Goal: Communication & Community: Answer question/provide support

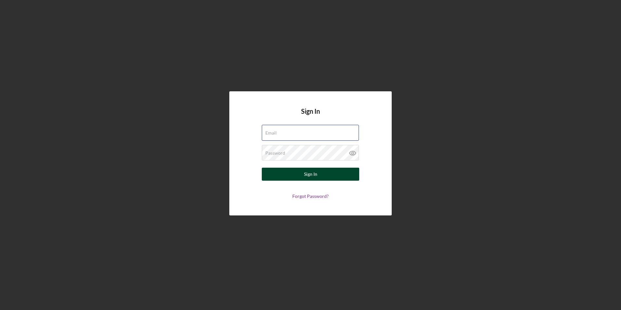
type input "[EMAIL_ADDRESS][DOMAIN_NAME]"
click at [322, 176] on button "Sign In" at bounding box center [310, 174] width 97 height 13
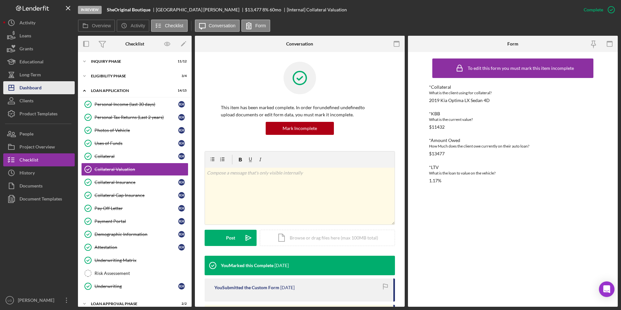
drag, startPoint x: 30, startPoint y: 88, endPoint x: 53, endPoint y: 88, distance: 23.1
click at [30, 88] on div "Dashboard" at bounding box center [30, 88] width 22 height 15
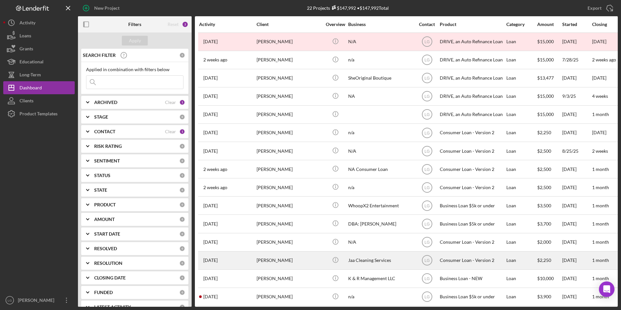
click at [257, 262] on div "[PERSON_NAME]" at bounding box center [289, 260] width 65 height 17
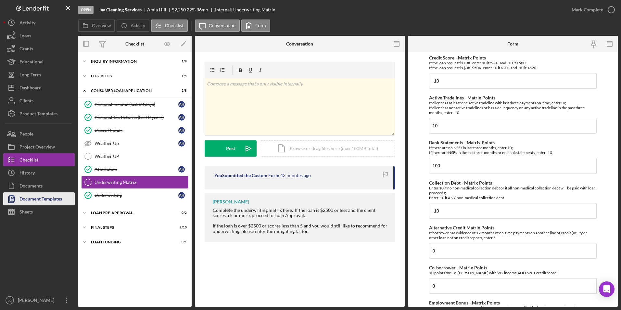
click at [46, 196] on div "Document Templates" at bounding box center [40, 199] width 43 height 15
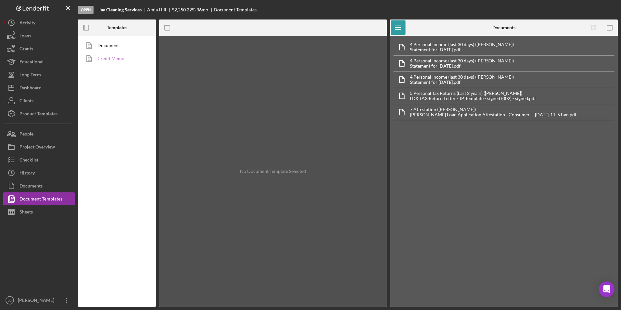
click at [127, 57] on link "Credit Memo" at bounding box center [115, 58] width 68 height 13
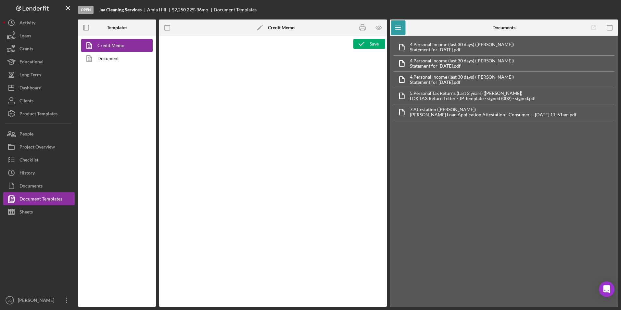
type textarea "<h1>Consumer Loan Risk Assessment</h1> <p>Loan Officer: &nbsp;<span id="Lender_…"
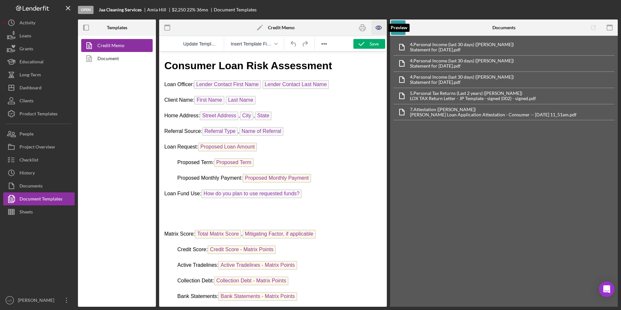
click at [376, 23] on icon "button" at bounding box center [379, 27] width 15 height 15
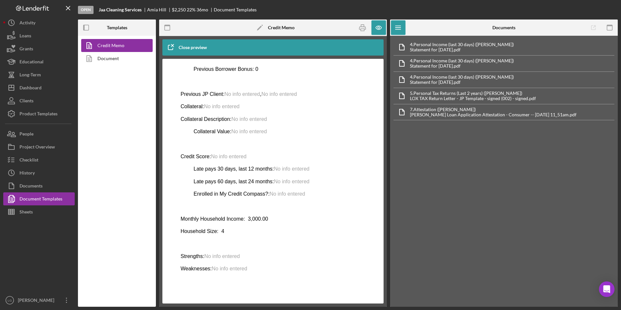
scroll to position [266, 0]
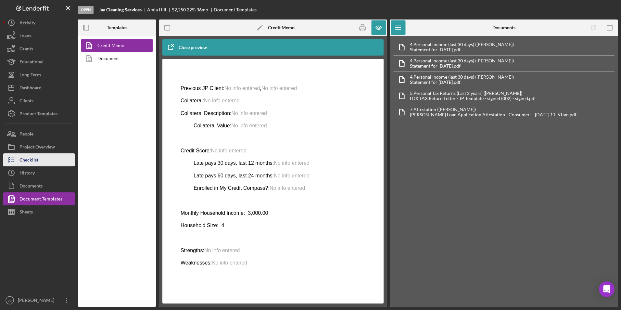
click at [41, 164] on button "Checklist" at bounding box center [38, 159] width 71 height 13
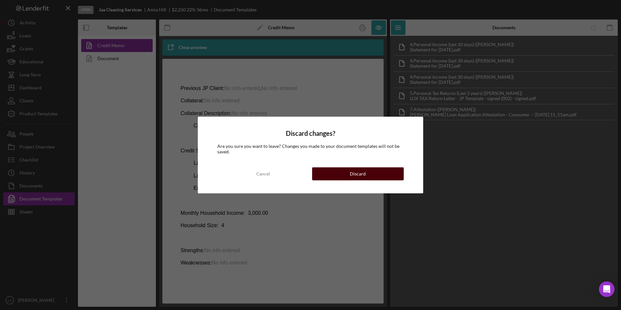
click at [329, 174] on button "Discard" at bounding box center [358, 173] width 92 height 13
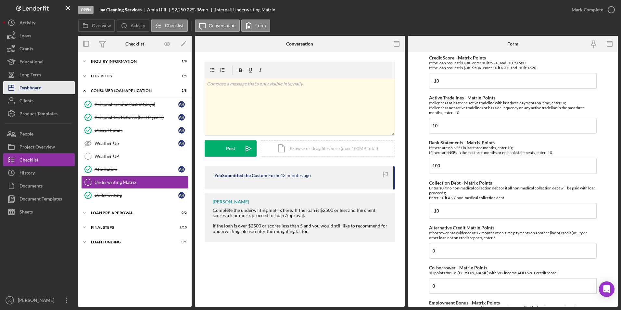
click at [28, 84] on div "Dashboard" at bounding box center [30, 88] width 22 height 15
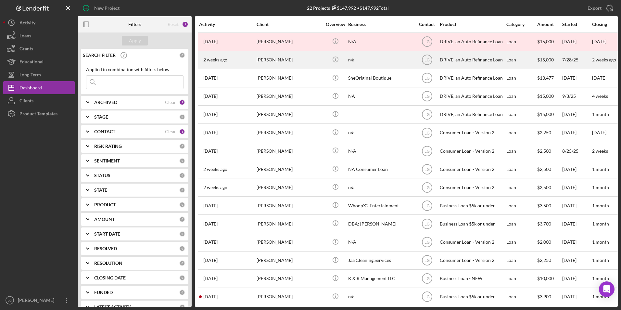
click at [295, 52] on div "[PERSON_NAME]" at bounding box center [289, 59] width 65 height 17
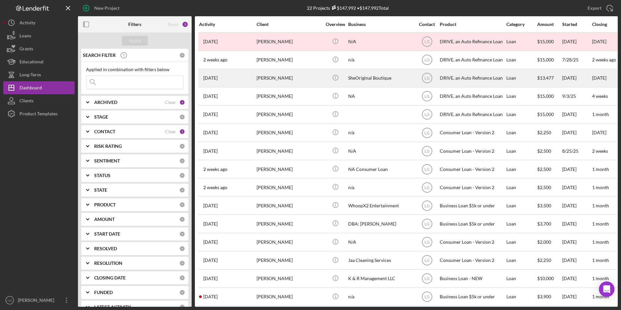
click at [259, 79] on div "[PERSON_NAME]" at bounding box center [289, 77] width 65 height 17
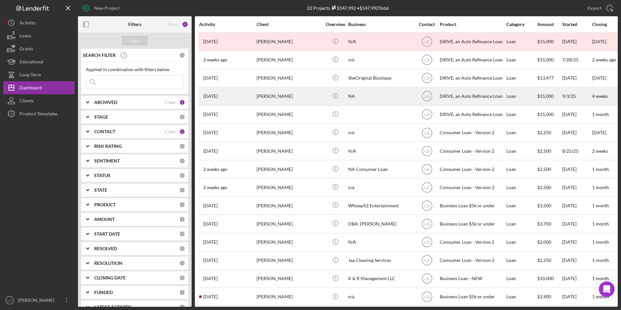
click at [277, 95] on div "[PERSON_NAME]" at bounding box center [289, 96] width 65 height 17
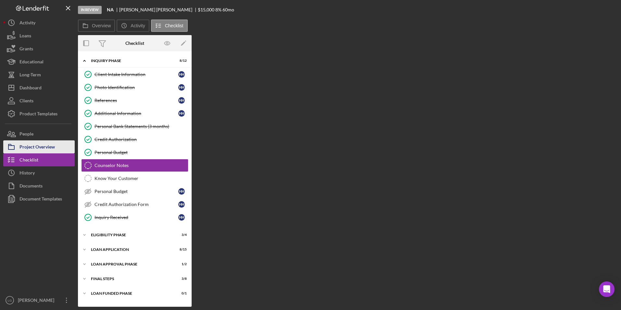
click at [33, 144] on div "Project Overview" at bounding box center [36, 147] width 35 height 15
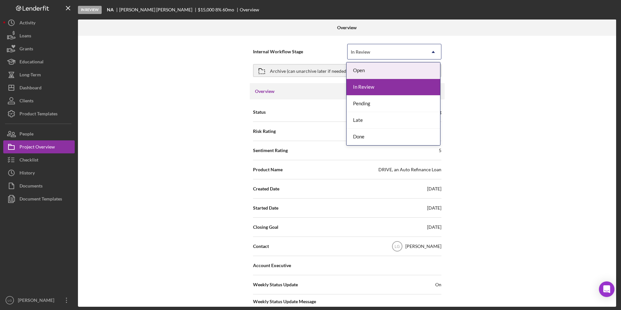
click at [382, 49] on div "In Review" at bounding box center [386, 51] width 78 height 15
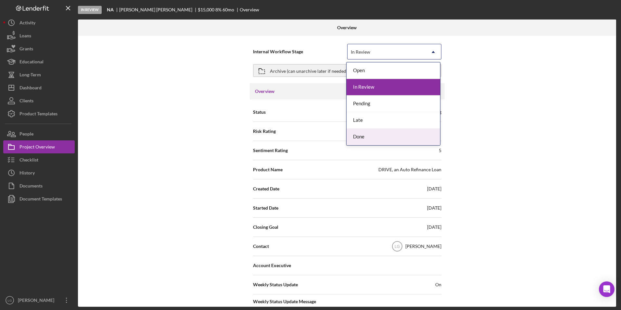
click at [359, 137] on div "Done" at bounding box center [394, 137] width 94 height 17
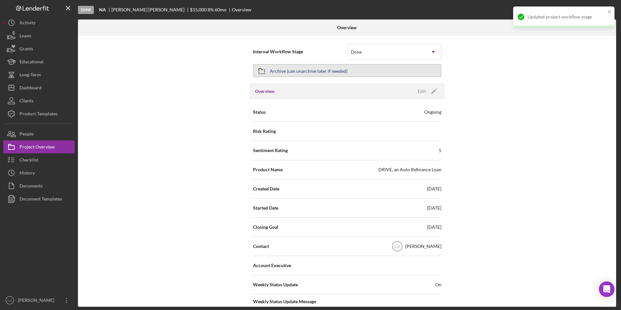
click at [338, 73] on div "Archive (can unarchive later if needed)" at bounding box center [309, 71] width 78 height 12
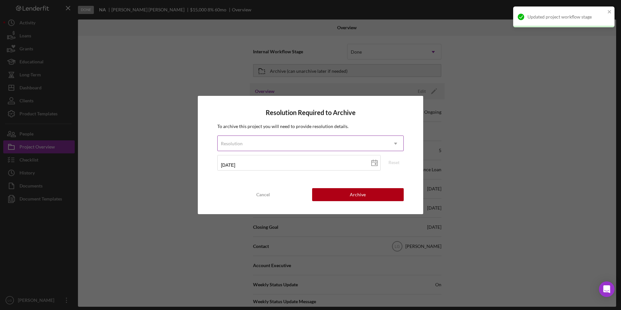
click at [287, 137] on div "Resolution" at bounding box center [303, 143] width 170 height 15
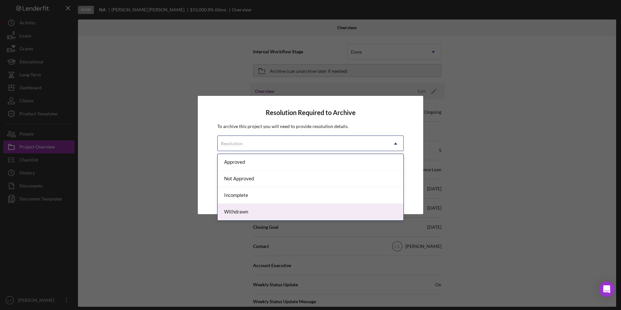
click at [236, 213] on div "Withdrawn" at bounding box center [311, 212] width 186 height 17
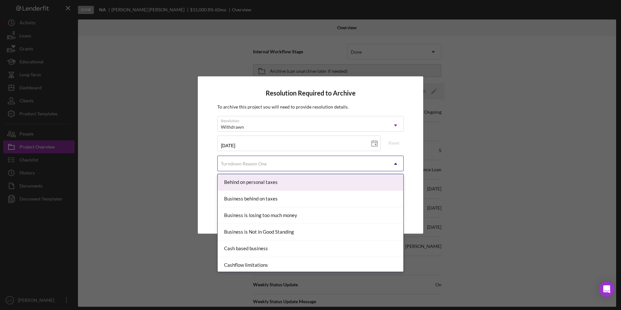
click at [272, 159] on div "Turndown Reason One" at bounding box center [303, 163] width 170 height 15
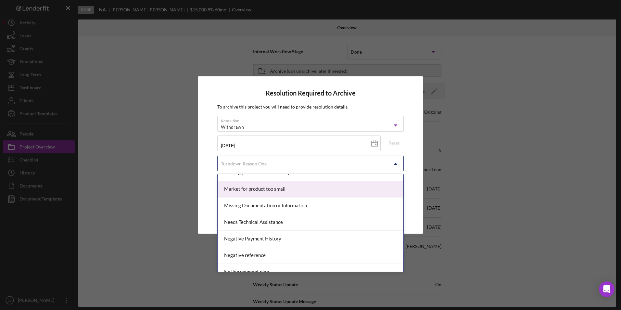
scroll to position [455, 0]
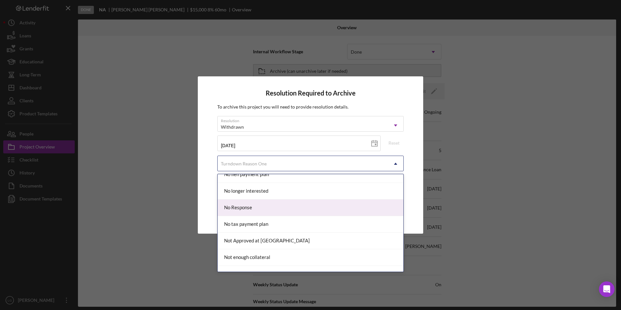
click at [261, 212] on div "No Response" at bounding box center [311, 207] width 186 height 17
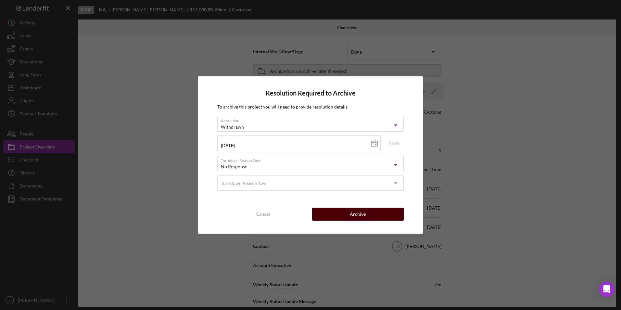
click at [343, 215] on button "Archive" at bounding box center [358, 214] width 92 height 13
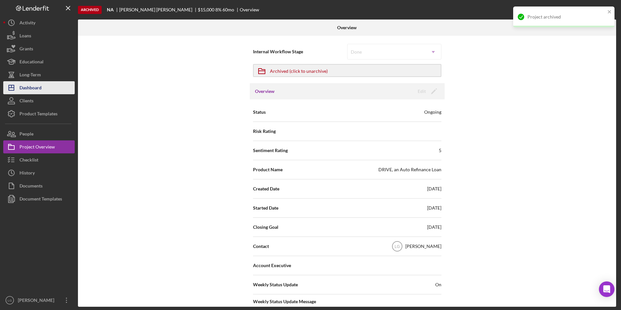
click at [37, 91] on div "Dashboard" at bounding box center [30, 88] width 22 height 15
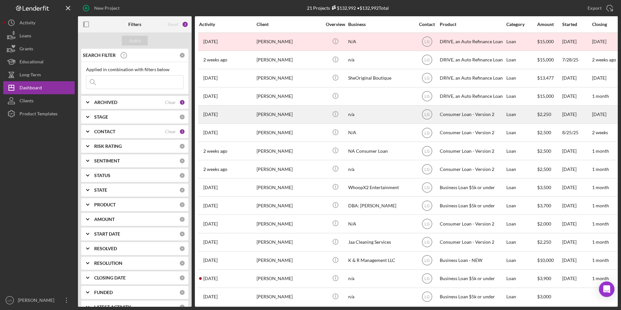
click at [256, 113] on td "[DATE] [PERSON_NAME]" at bounding box center [227, 114] width 57 height 18
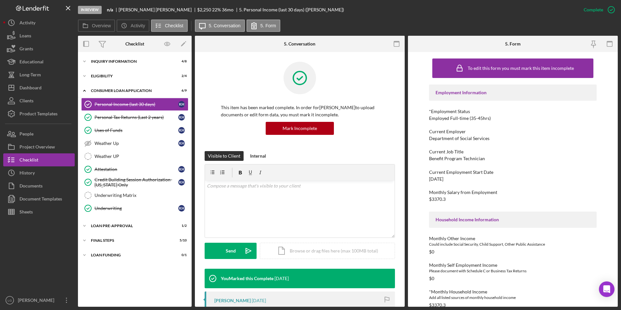
drag, startPoint x: 103, startPoint y: 257, endPoint x: 105, endPoint y: 247, distance: 10.5
click at [103, 257] on div "Icon/Expander Loan Funding 0 / 1" at bounding box center [135, 254] width 114 height 13
click at [106, 241] on div "FINAL STEPS" at bounding box center [137, 240] width 93 height 4
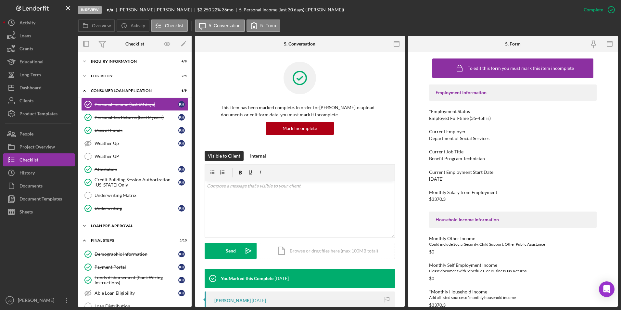
click at [108, 228] on div "Icon/Expander Loan Pre-Approval 1 / 2" at bounding box center [135, 225] width 114 height 13
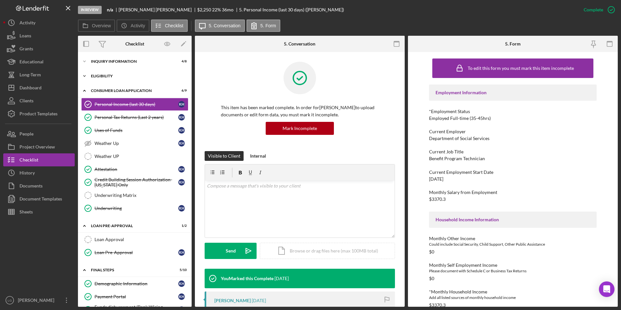
click at [101, 78] on div "Icon/Expander Eligibility 2 / 4" at bounding box center [135, 75] width 114 height 13
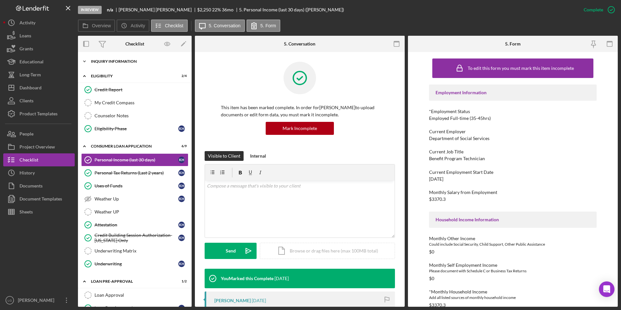
click at [102, 62] on div "Inquiry Information" at bounding box center [137, 61] width 93 height 4
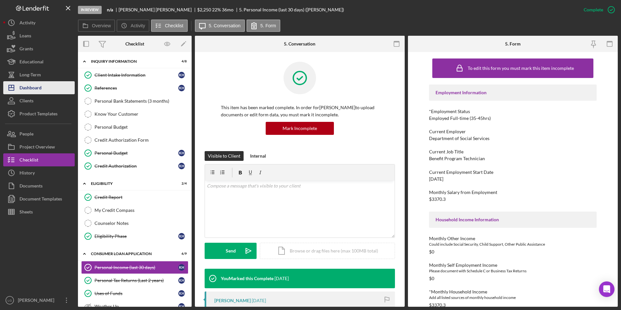
click at [35, 85] on div "Dashboard" at bounding box center [30, 88] width 22 height 15
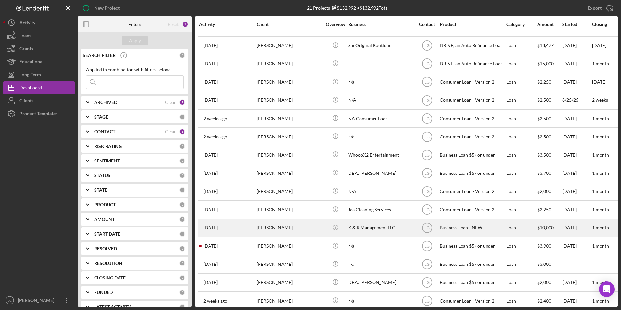
scroll to position [97, 0]
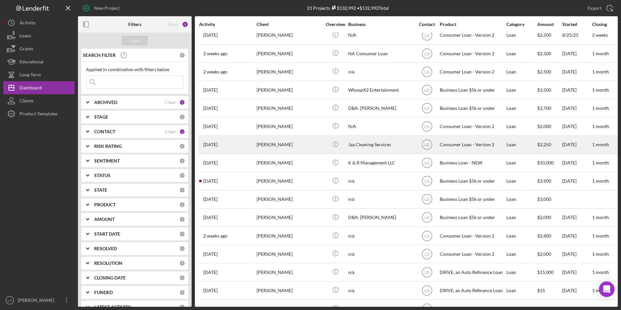
click at [305, 146] on div "[PERSON_NAME]" at bounding box center [289, 144] width 65 height 17
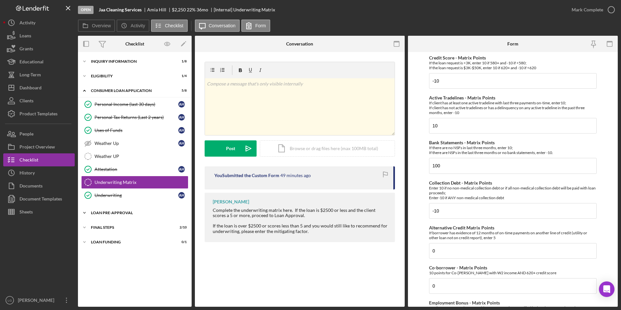
click at [106, 213] on div "Loan Pre-Approval" at bounding box center [137, 213] width 93 height 4
click at [101, 276] on div "Icon/Expander Loan Funding 0 / 1" at bounding box center [135, 271] width 114 height 13
click at [99, 256] on div "FINAL STEPS" at bounding box center [137, 257] width 93 height 4
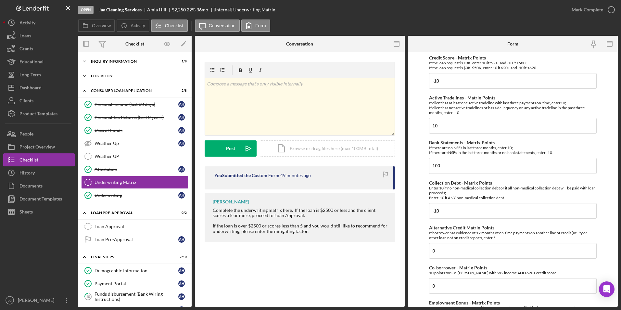
click at [120, 76] on div "Eligibility" at bounding box center [137, 76] width 93 height 4
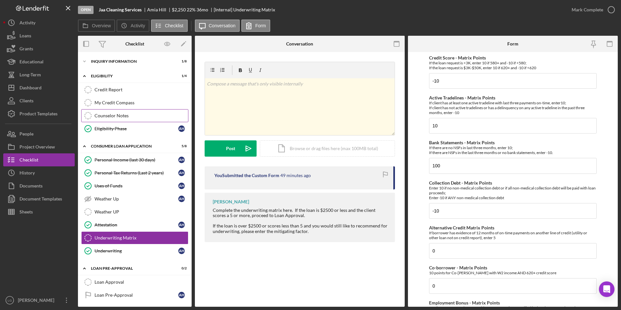
click at [108, 110] on link "Counselor Notes Counselor Notes" at bounding box center [134, 115] width 107 height 13
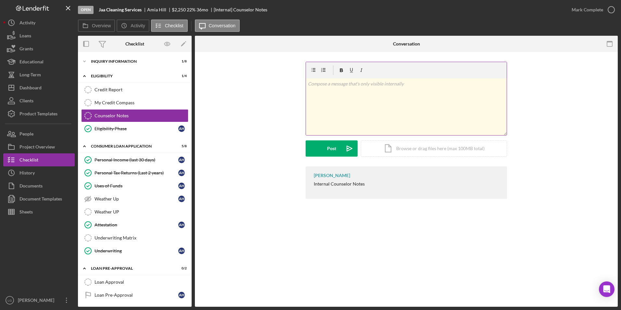
click at [327, 99] on div "v Color teal Color pink Remove color Add row above Add row below Add column bef…" at bounding box center [406, 106] width 201 height 57
click at [329, 146] on div "Post" at bounding box center [331, 148] width 9 height 16
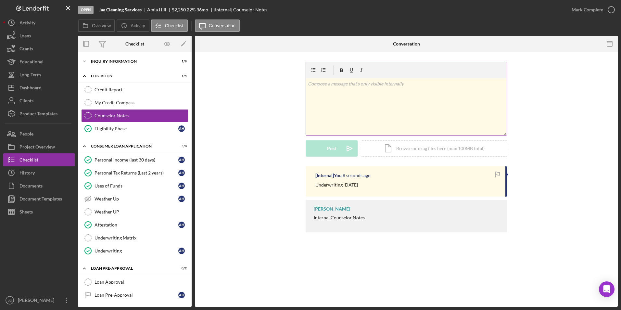
click at [339, 92] on div "v Color teal Color pink Remove color Add row above Add row below Add column bef…" at bounding box center [406, 106] width 201 height 57
click at [329, 152] on div "Post" at bounding box center [331, 148] width 9 height 16
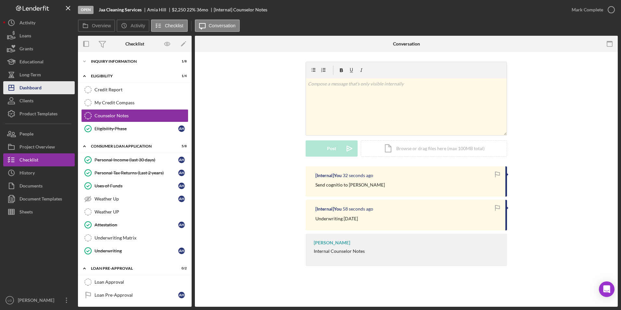
click at [26, 85] on div "Dashboard" at bounding box center [30, 88] width 22 height 15
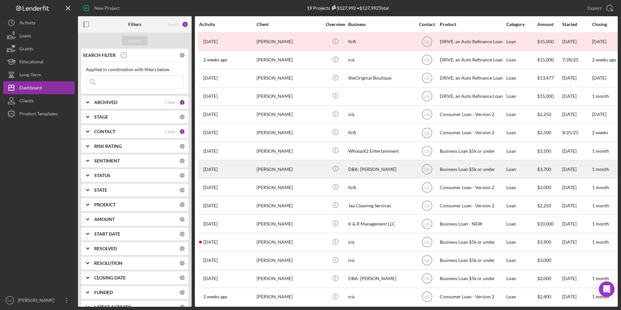
scroll to position [65, 0]
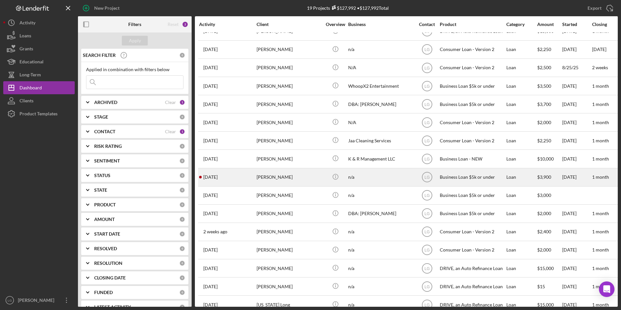
click at [281, 174] on div "[PERSON_NAME]" at bounding box center [289, 177] width 65 height 17
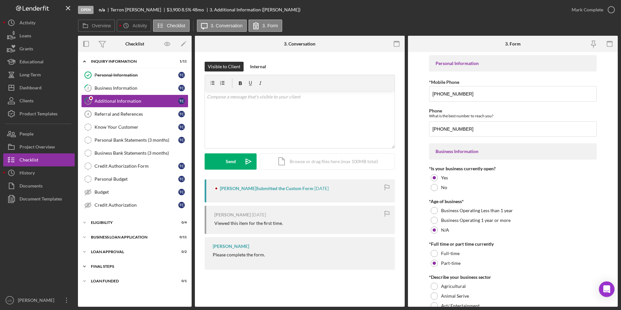
drag, startPoint x: 110, startPoint y: 280, endPoint x: 110, endPoint y: 263, distance: 16.6
click at [110, 277] on div "Icon/Expander LOAN FUNDED 0 / 1" at bounding box center [135, 280] width 114 height 13
click at [110, 262] on div "Icon/Expander Final Steps 0 / 13" at bounding box center [135, 266] width 114 height 13
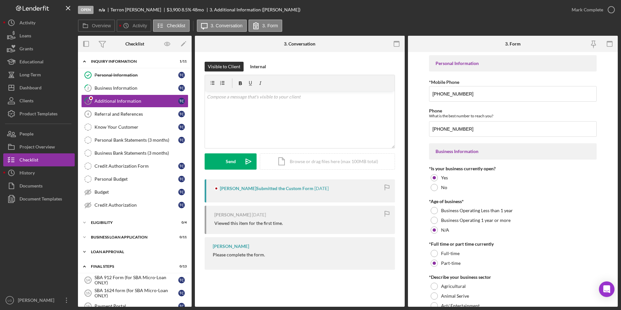
click at [109, 252] on div "Loan Approval" at bounding box center [137, 252] width 93 height 4
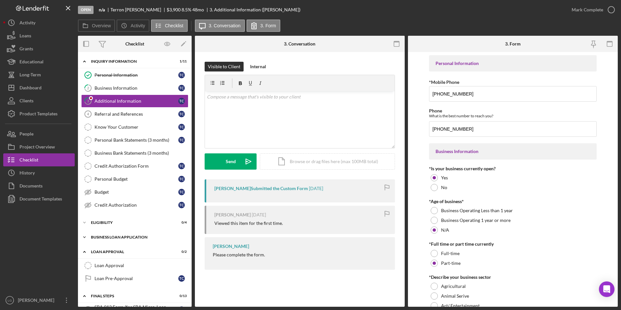
click at [109, 233] on div "Icon/Expander BUSINESS LOAN APPLICATION 0 / 11" at bounding box center [135, 237] width 114 height 13
click at [107, 221] on div "Eligibility" at bounding box center [137, 223] width 93 height 4
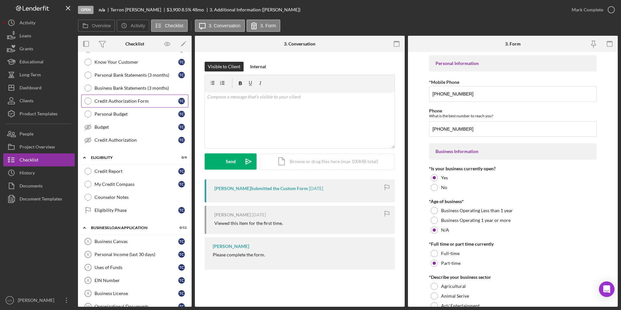
scroll to position [130, 0]
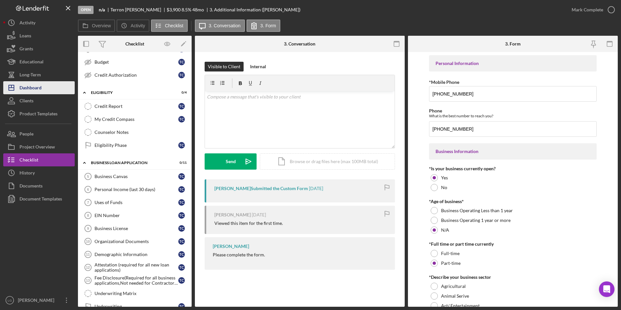
click at [34, 87] on div "Dashboard" at bounding box center [30, 88] width 22 height 15
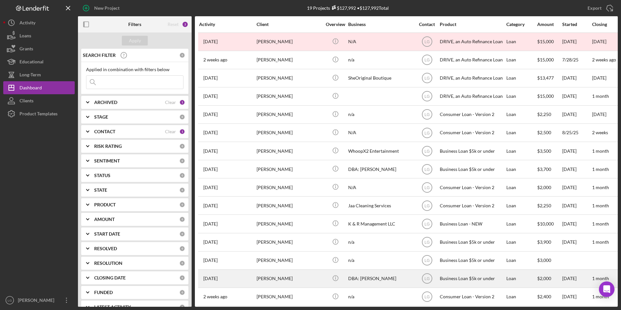
scroll to position [80, 0]
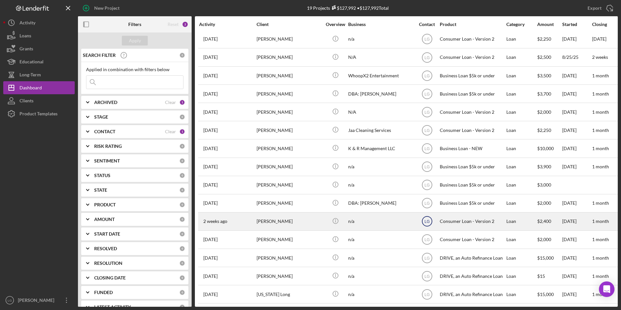
click at [428, 219] on icon "LG" at bounding box center [427, 221] width 16 height 16
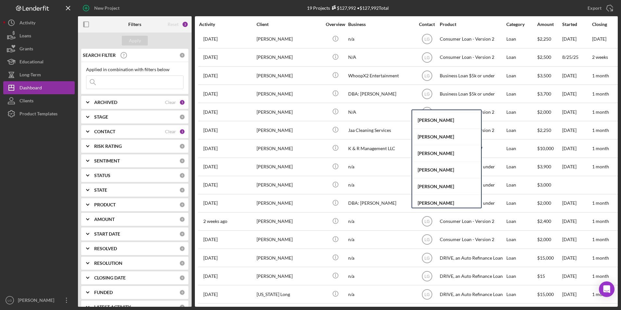
scroll to position [162, 0]
click at [440, 156] on div "[PERSON_NAME]" at bounding box center [446, 154] width 69 height 17
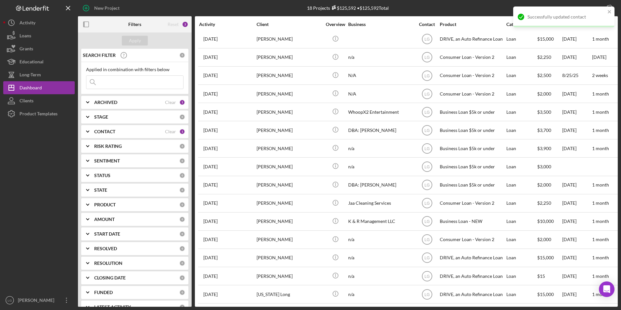
scroll to position [62, 0]
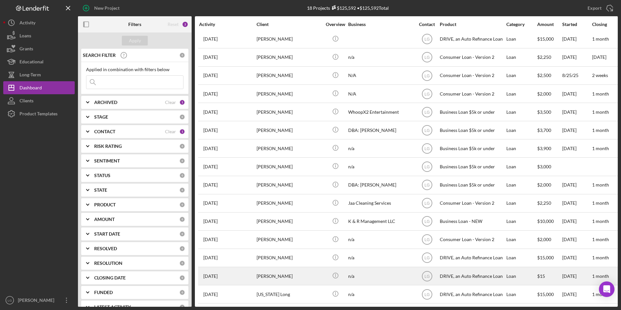
click at [256, 276] on div "[DATE] [PERSON_NAME]" at bounding box center [227, 275] width 57 height 17
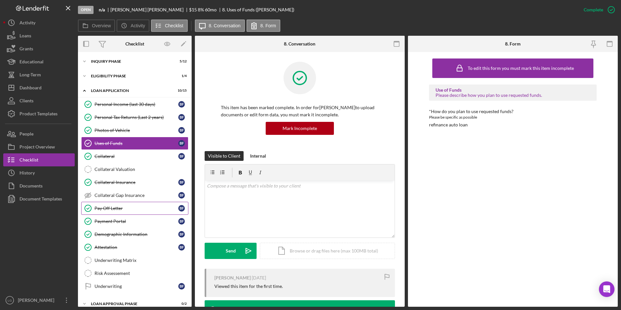
click at [134, 213] on link "Pay Off Letter Pay Off Letter B F" at bounding box center [134, 208] width 107 height 13
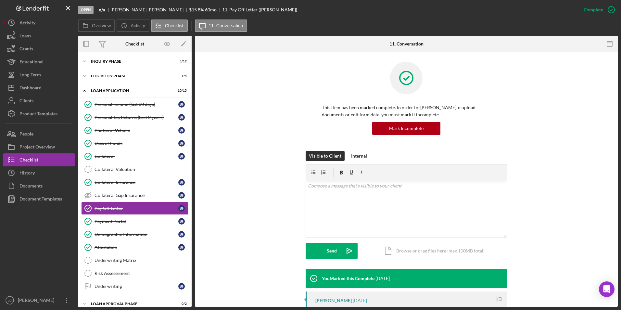
scroll to position [65, 0]
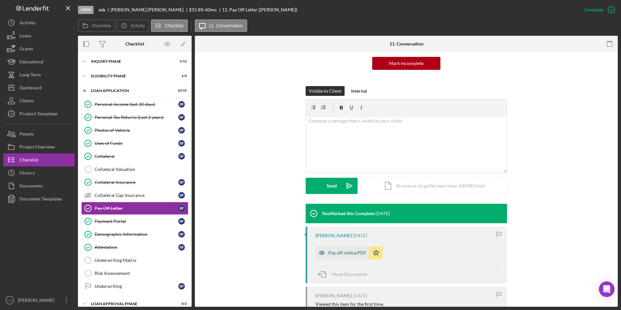
click at [347, 252] on div "Pay off notice.PDF" at bounding box center [347, 252] width 38 height 5
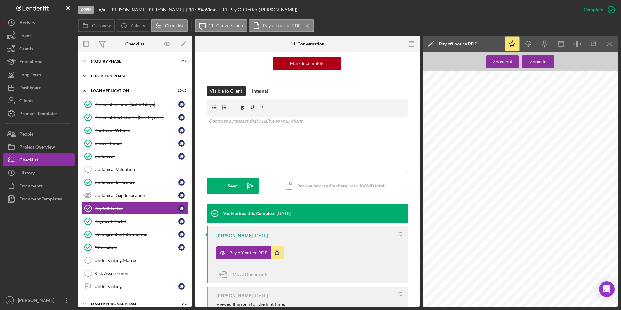
click at [120, 76] on div "Eligibility Phase" at bounding box center [137, 76] width 93 height 4
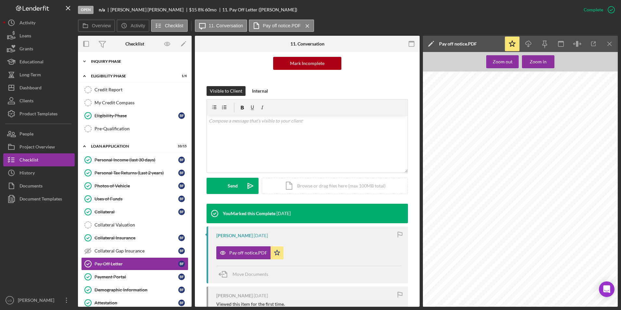
click at [115, 59] on div "Icon/Expander Inquiry Phase 5 / 12" at bounding box center [135, 61] width 114 height 13
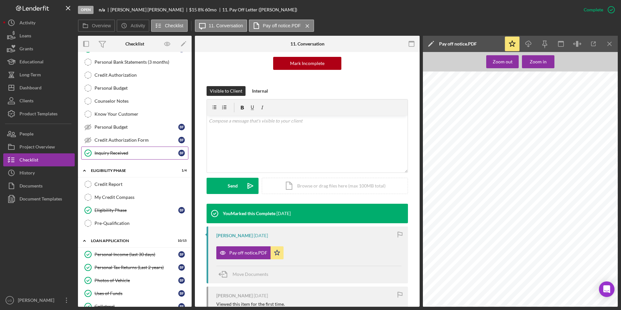
scroll to position [0, 0]
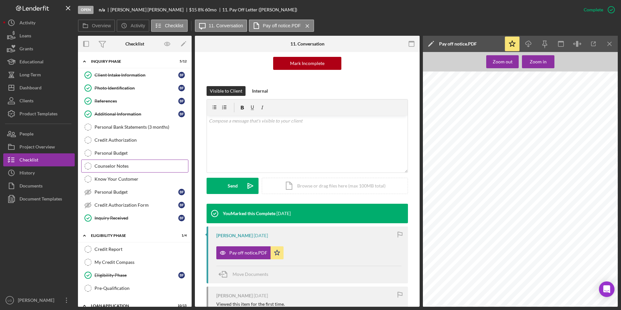
click at [119, 161] on link "Counselor Notes Counselor Notes" at bounding box center [134, 165] width 107 height 13
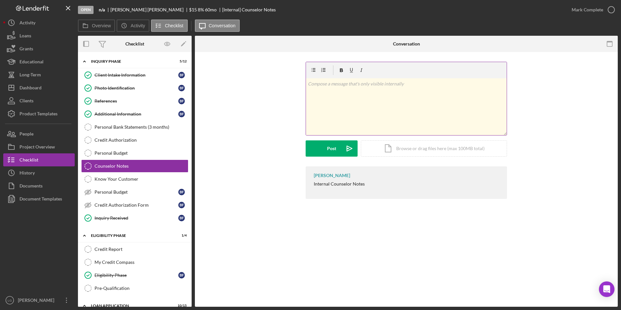
click at [355, 109] on div "v Color teal Color pink Remove color Add row above Add row below Add column bef…" at bounding box center [406, 106] width 201 height 57
click at [387, 81] on p at bounding box center [406, 83] width 197 height 7
click at [334, 144] on div "Post" at bounding box center [331, 148] width 9 height 16
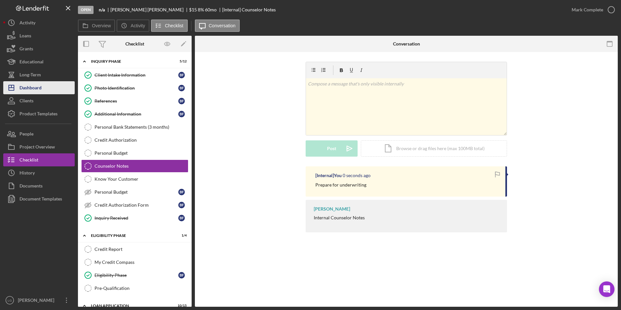
click at [39, 89] on div "Dashboard" at bounding box center [30, 88] width 22 height 15
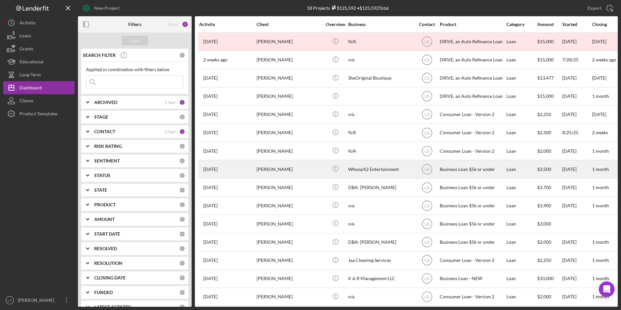
scroll to position [62, 0]
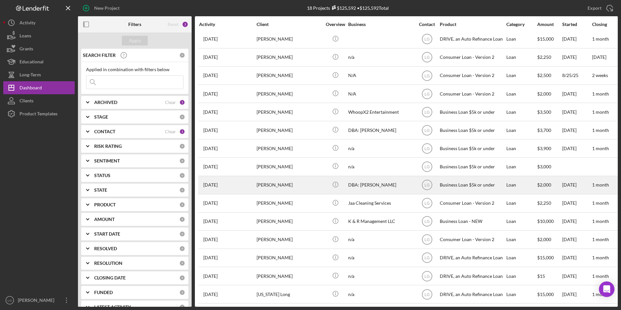
click at [257, 176] on div "[PERSON_NAME]" at bounding box center [289, 184] width 65 height 17
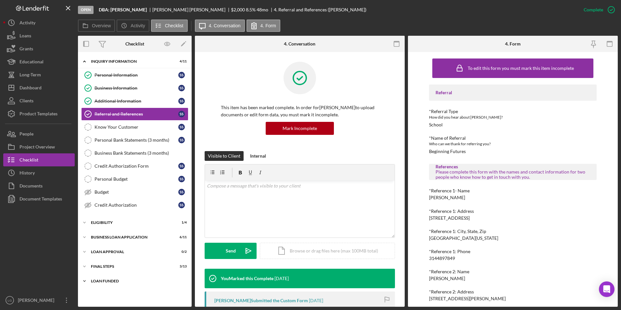
drag, startPoint x: 109, startPoint y: 281, endPoint x: 109, endPoint y: 275, distance: 6.2
click at [109, 281] on div "LOAN FUNDED" at bounding box center [137, 281] width 93 height 4
click at [106, 264] on div "Final Steps" at bounding box center [137, 266] width 93 height 4
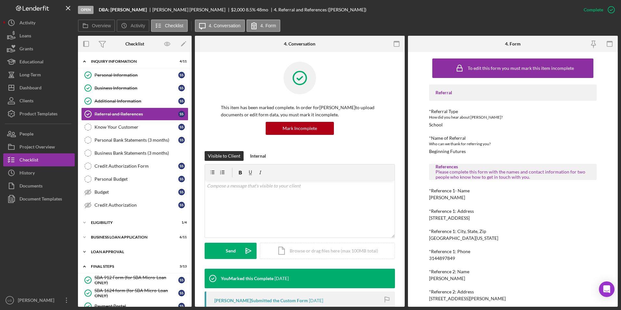
click at [103, 250] on div "Loan Approval" at bounding box center [137, 252] width 93 height 4
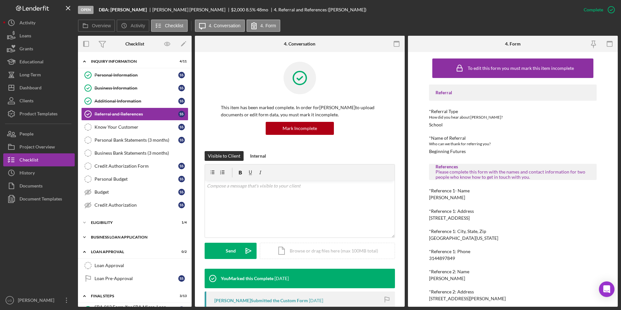
click at [103, 239] on div "Icon/Expander BUSINESS LOAN APPLICATION 6 / 11" at bounding box center [135, 237] width 114 height 13
click at [102, 221] on div "Eligibility" at bounding box center [137, 223] width 93 height 4
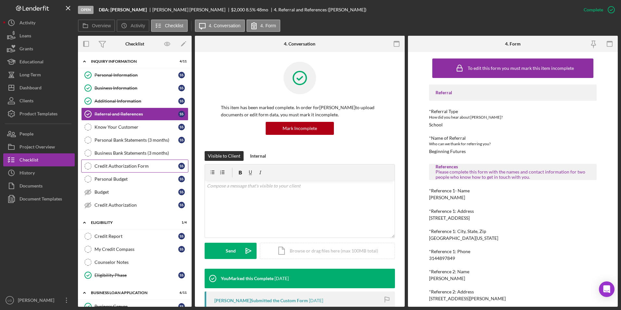
scroll to position [65, 0]
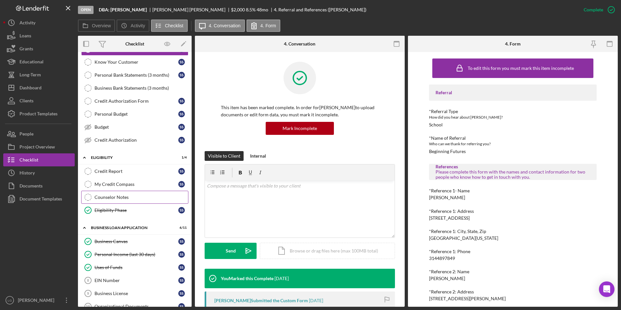
click at [117, 196] on div "Counselor Notes" at bounding box center [142, 197] width 94 height 5
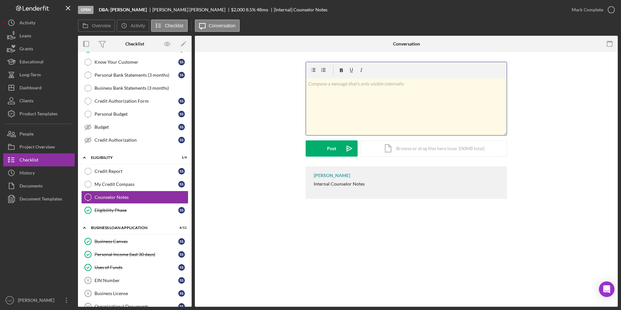
click at [359, 102] on div "v Color teal Color pink Remove color Add row above Add row below Add column bef…" at bounding box center [406, 106] width 201 height 57
click at [323, 147] on button "Post Icon/icon-invite-send" at bounding box center [332, 148] width 52 height 16
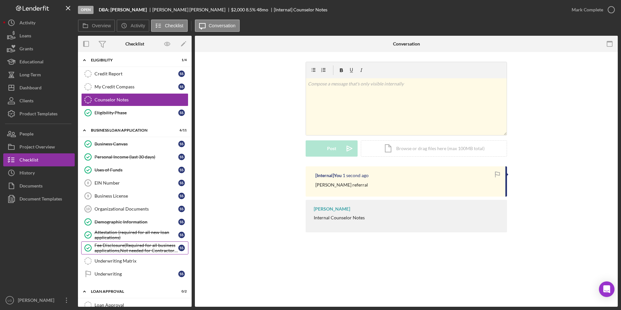
scroll to position [260, 0]
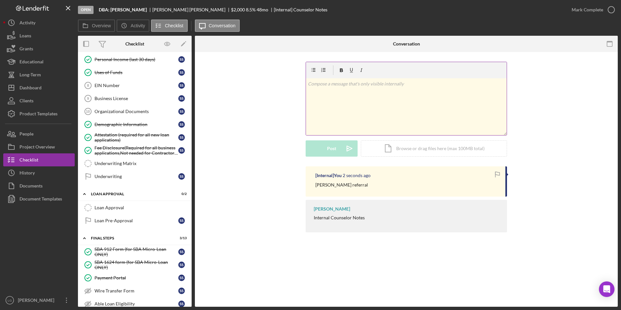
click at [375, 124] on div "v Color teal Color pink Remove color Add row above Add row below Add column bef…" at bounding box center [406, 106] width 201 height 57
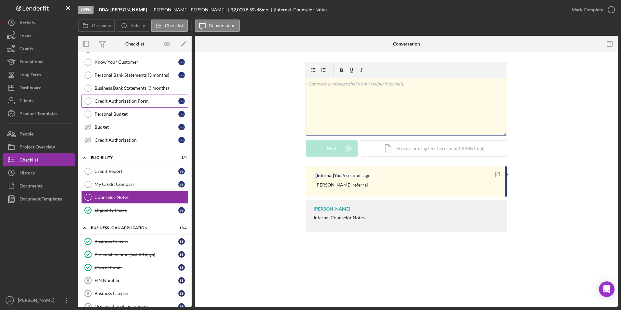
scroll to position [0, 0]
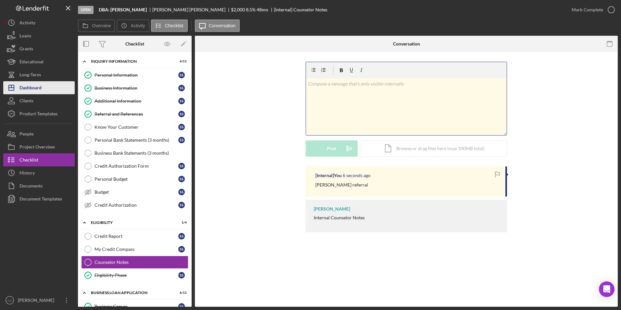
click at [20, 84] on div "Dashboard" at bounding box center [30, 88] width 22 height 15
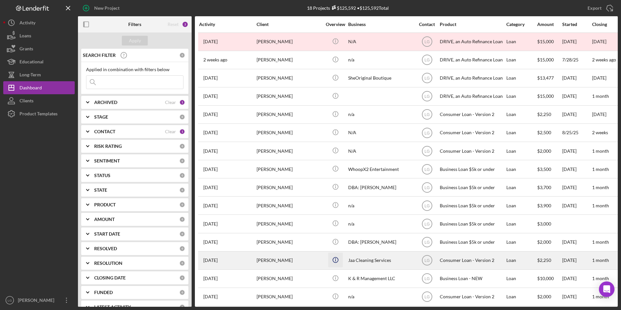
scroll to position [62, 0]
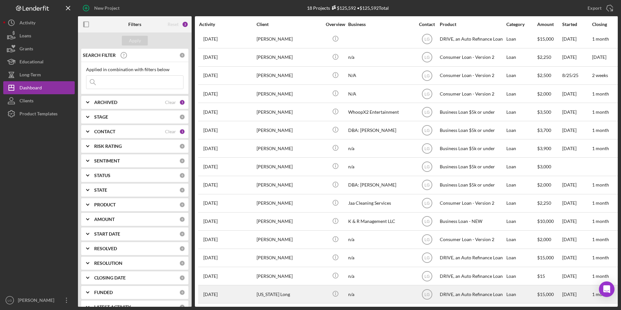
click at [289, 289] on div "[US_STATE] Long" at bounding box center [289, 293] width 65 height 17
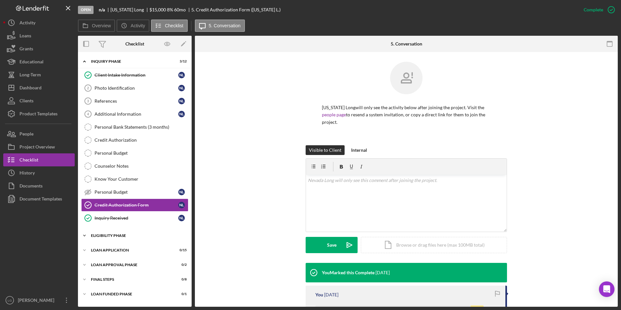
click at [107, 231] on div "Icon/Expander Eligibility Phase 1 / 4" at bounding box center [135, 235] width 114 height 13
click at [107, 235] on div "Eligibility Phase" at bounding box center [137, 236] width 93 height 4
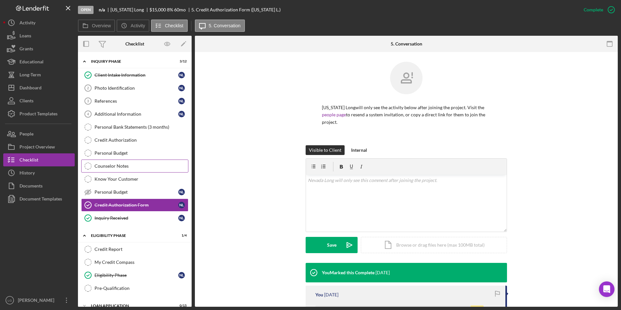
click at [120, 169] on div "Counselor Notes" at bounding box center [142, 165] width 94 height 5
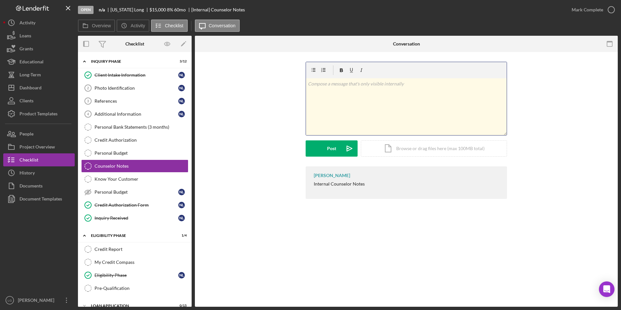
click at [446, 114] on div "v Color teal Color pink Remove color Add row above Add row below Add column bef…" at bounding box center [406, 106] width 201 height 57
click at [328, 152] on div "Post" at bounding box center [331, 148] width 9 height 16
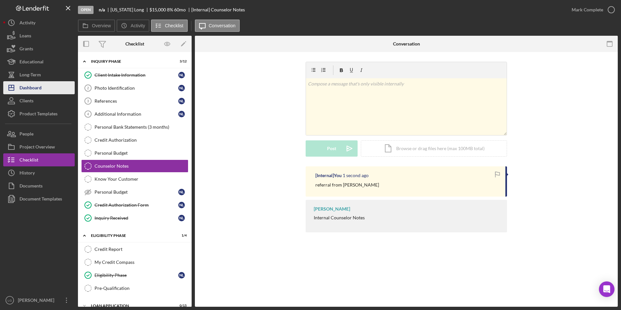
click at [32, 85] on div "Dashboard" at bounding box center [30, 88] width 22 height 15
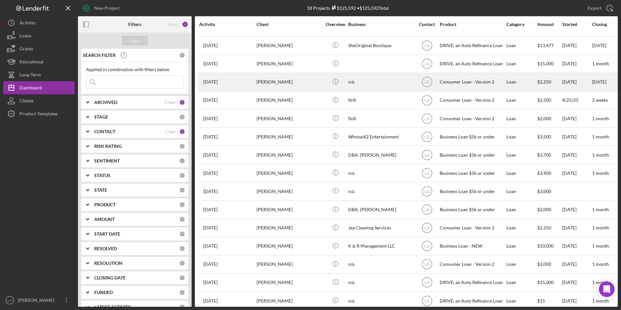
scroll to position [62, 0]
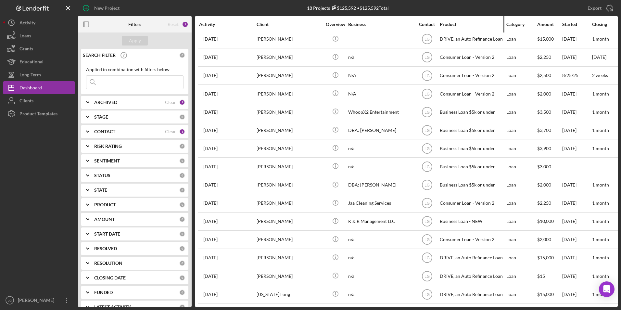
click at [448, 23] on div "Product" at bounding box center [472, 24] width 65 height 5
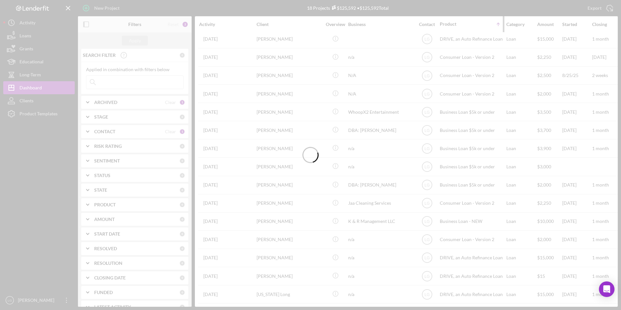
scroll to position [0, 0]
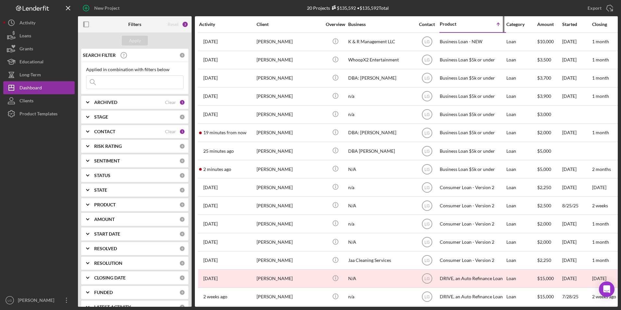
click at [447, 23] on div "Product" at bounding box center [456, 23] width 32 height 5
